Goal: Task Accomplishment & Management: Complete application form

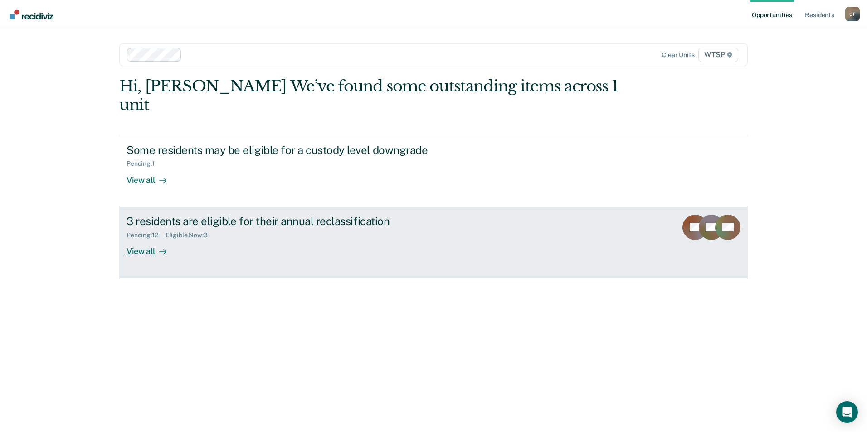
click at [141, 239] on div "View all" at bounding box center [151, 248] width 51 height 18
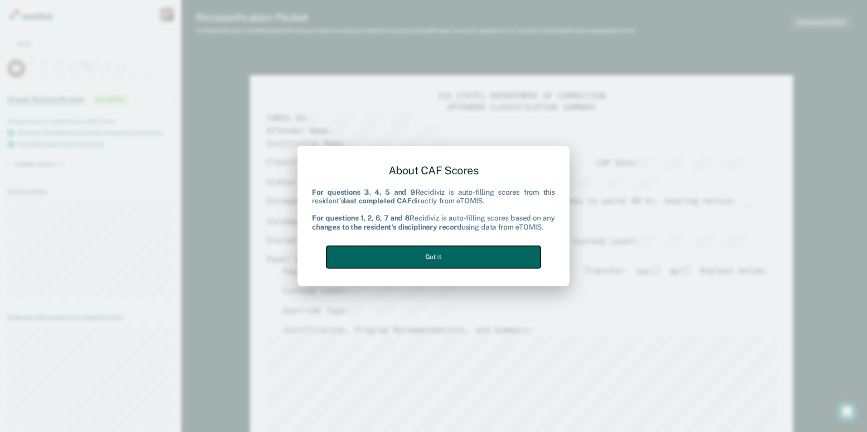
click at [444, 255] on button "Got it" at bounding box center [433, 257] width 214 height 22
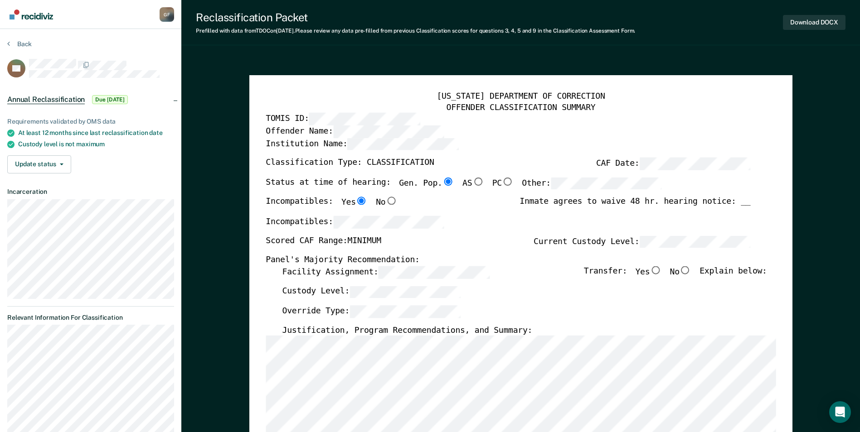
click at [690, 270] on input "No" at bounding box center [686, 271] width 12 height 8
type textarea "x"
radio input "true"
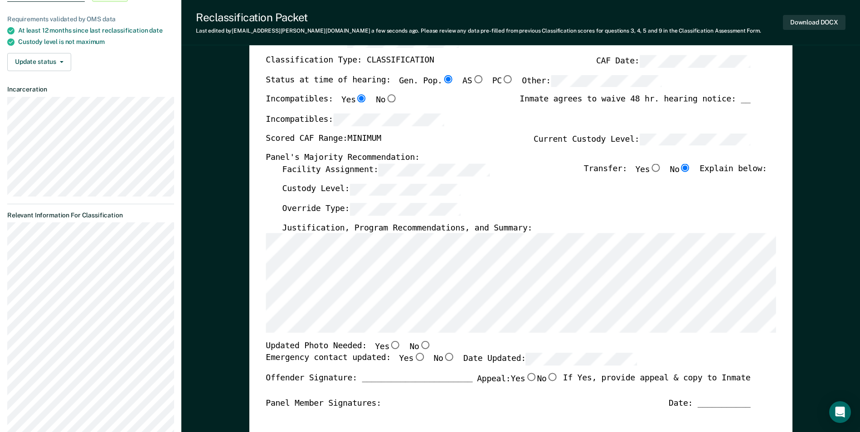
scroll to position [136, 0]
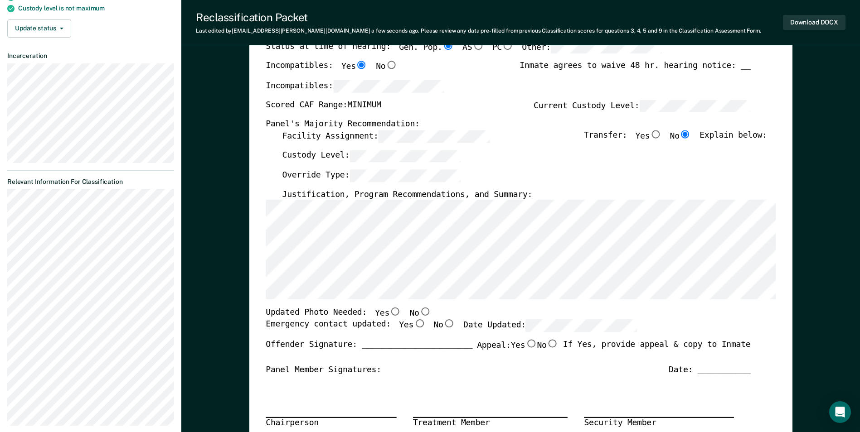
click at [419, 310] on input "No" at bounding box center [425, 312] width 12 height 8
type textarea "x"
radio input "true"
click at [413, 325] on input "Yes" at bounding box center [419, 324] width 12 height 8
type textarea "x"
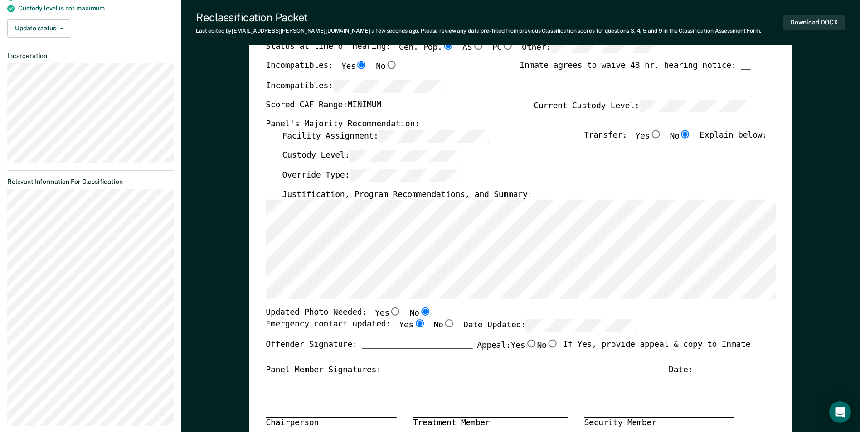
radio input "true"
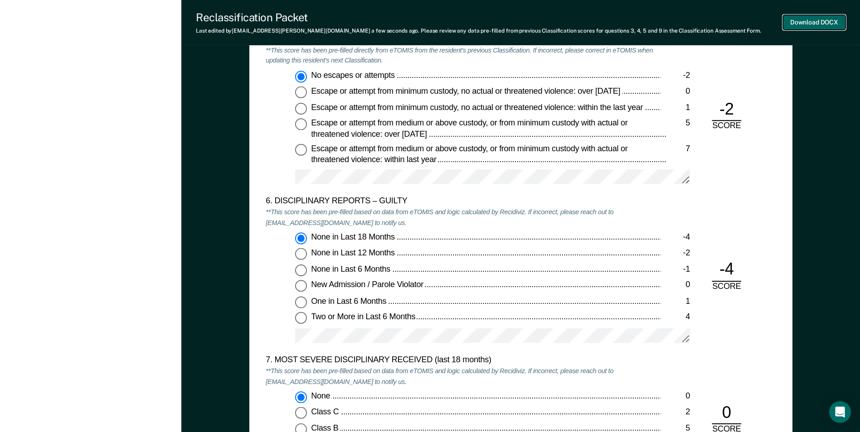
scroll to position [0, 0]
click at [828, 17] on button "Download DOCX" at bounding box center [814, 22] width 63 height 15
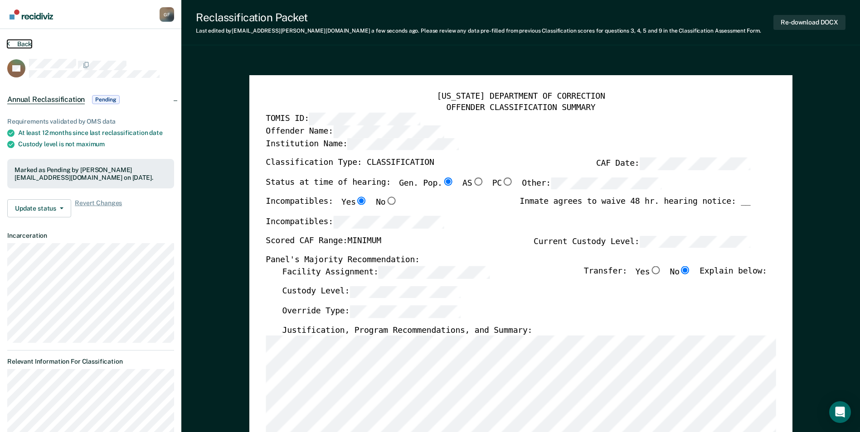
click at [17, 43] on button "Back" at bounding box center [19, 44] width 24 height 8
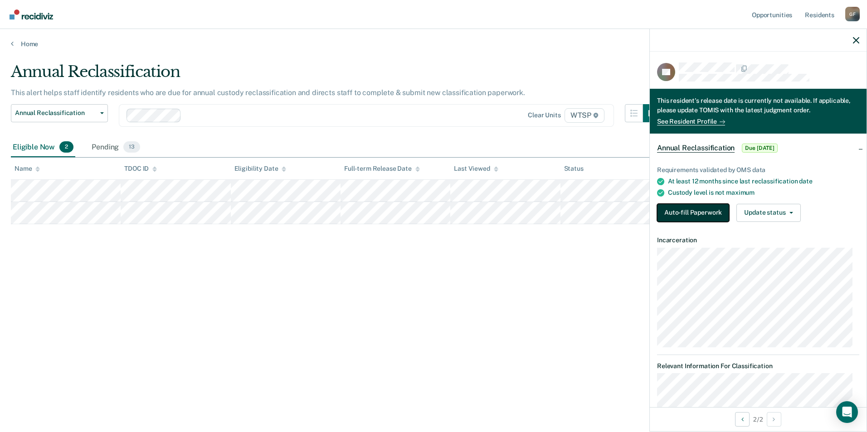
click at [700, 207] on button "Auto-fill Paperwork" at bounding box center [693, 213] width 72 height 18
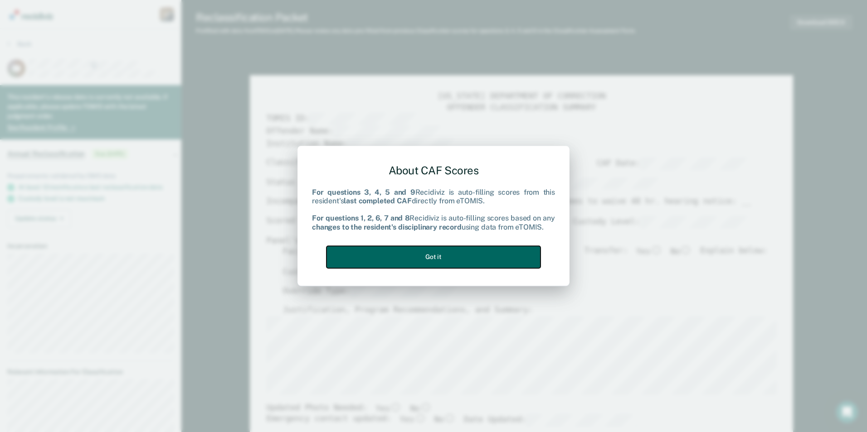
click at [439, 256] on button "Got it" at bounding box center [433, 257] width 214 height 22
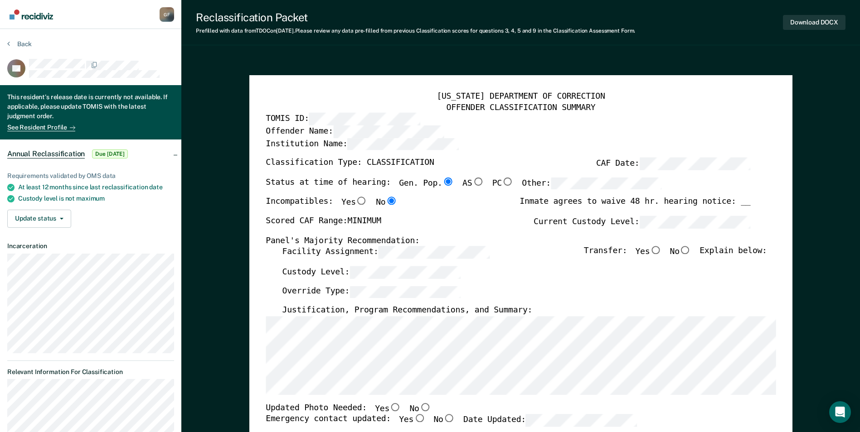
click at [690, 251] on input "No" at bounding box center [686, 251] width 12 height 8
type textarea "x"
radio input "true"
click at [419, 409] on input "No" at bounding box center [425, 407] width 12 height 8
type textarea "x"
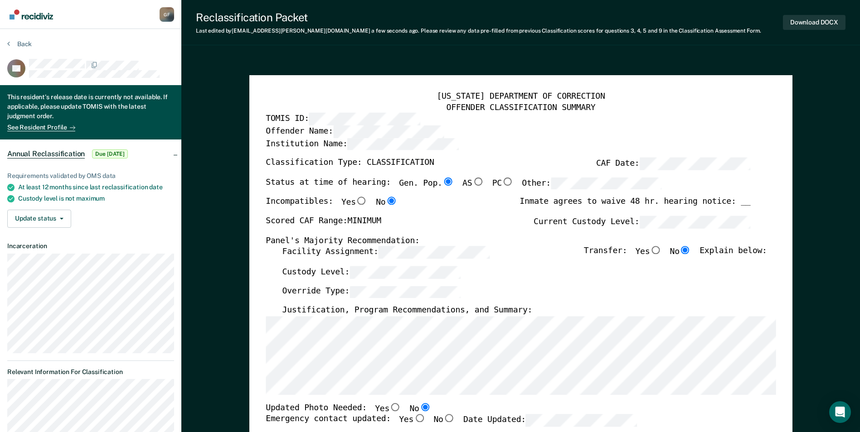
radio input "true"
click at [413, 420] on input "Yes" at bounding box center [419, 419] width 12 height 8
type textarea "x"
radio input "true"
click at [816, 19] on button "Download DOCX" at bounding box center [814, 22] width 63 height 15
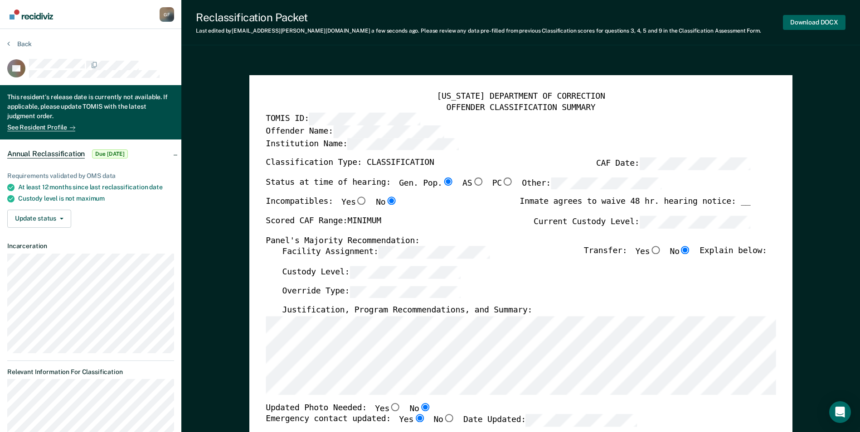
type textarea "x"
